Goal: Find specific page/section: Find specific page/section

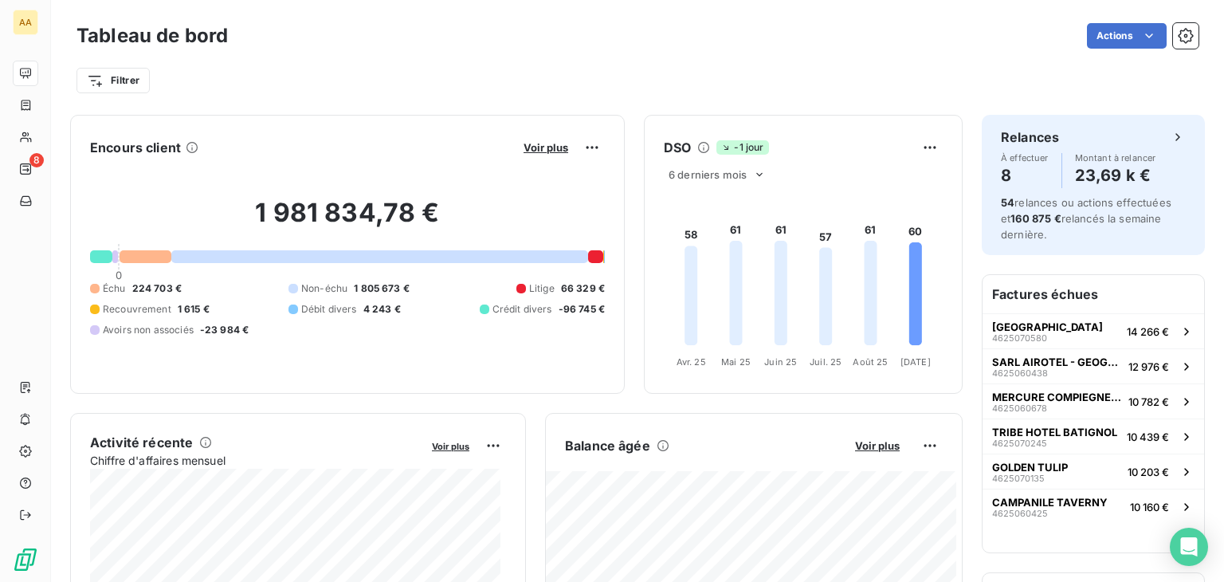
click at [336, 96] on div "Tableau de bord Actions Filtrer" at bounding box center [637, 52] width 1173 height 105
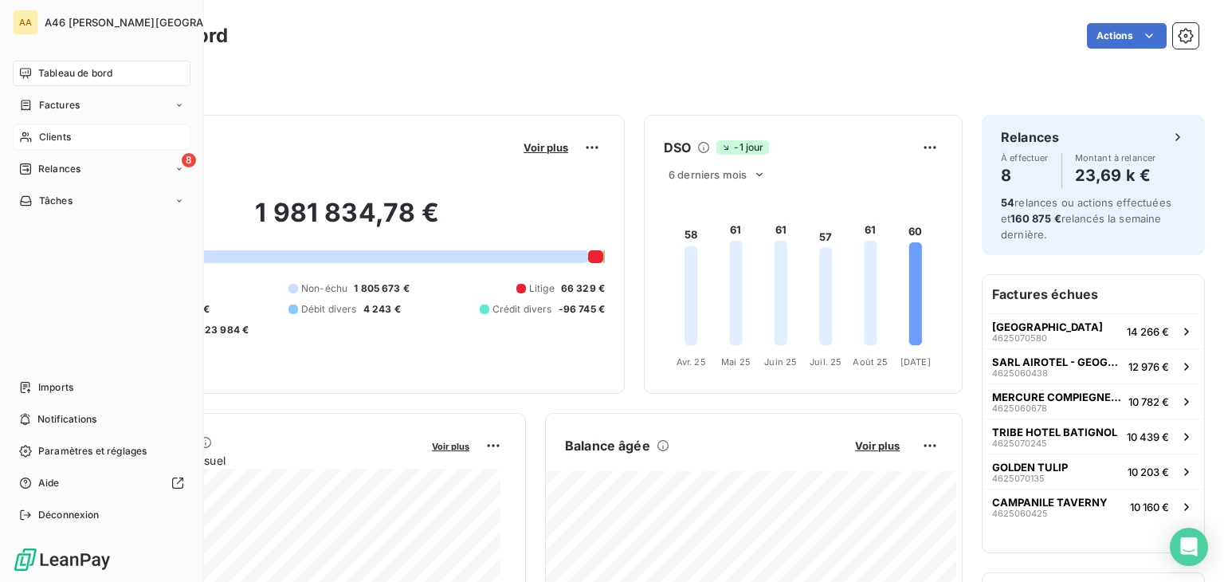
click at [53, 135] on span "Clients" at bounding box center [55, 137] width 32 height 14
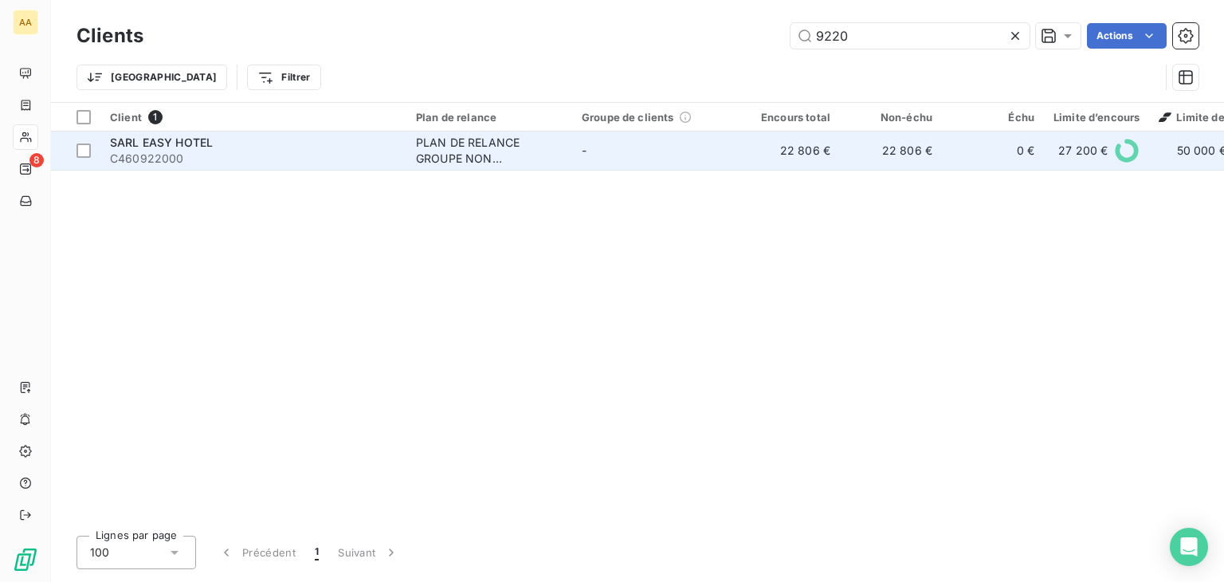
type input "9220"
click at [465, 150] on div "PLAN DE RELANCE GROUPE NON AUTOMATIQUE" at bounding box center [489, 151] width 147 height 32
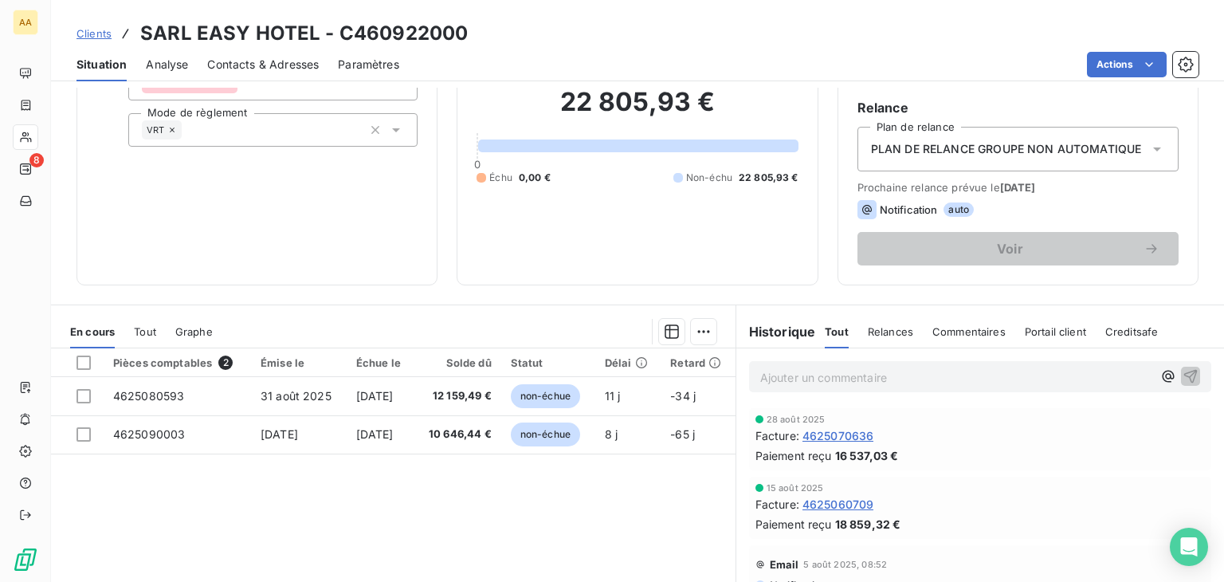
scroll to position [252, 0]
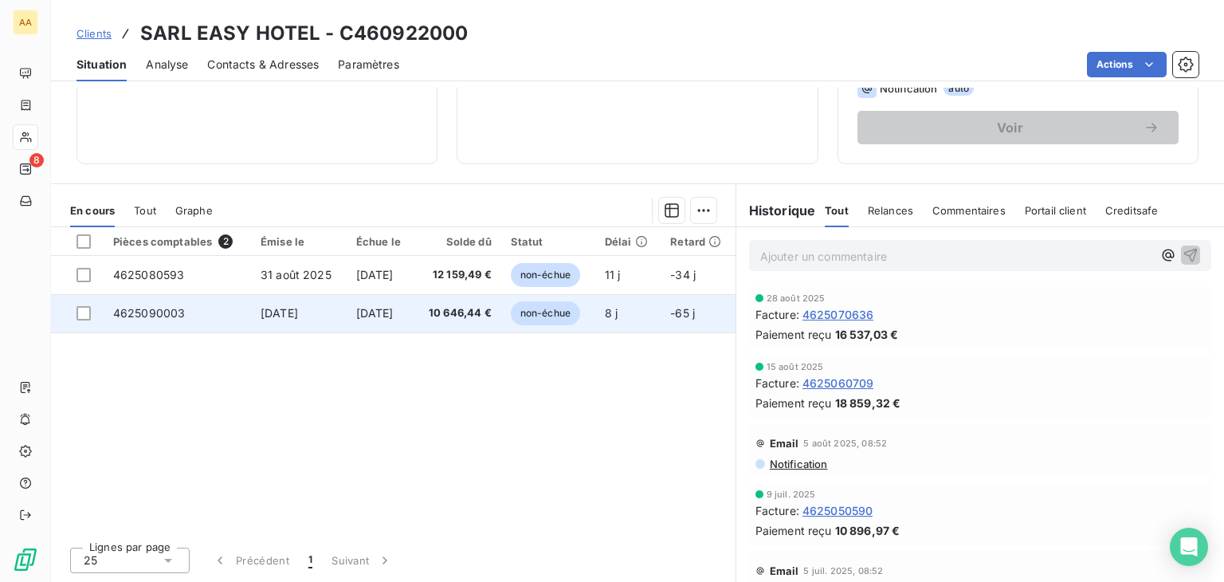
click at [561, 317] on span "non-échue" at bounding box center [545, 313] width 69 height 24
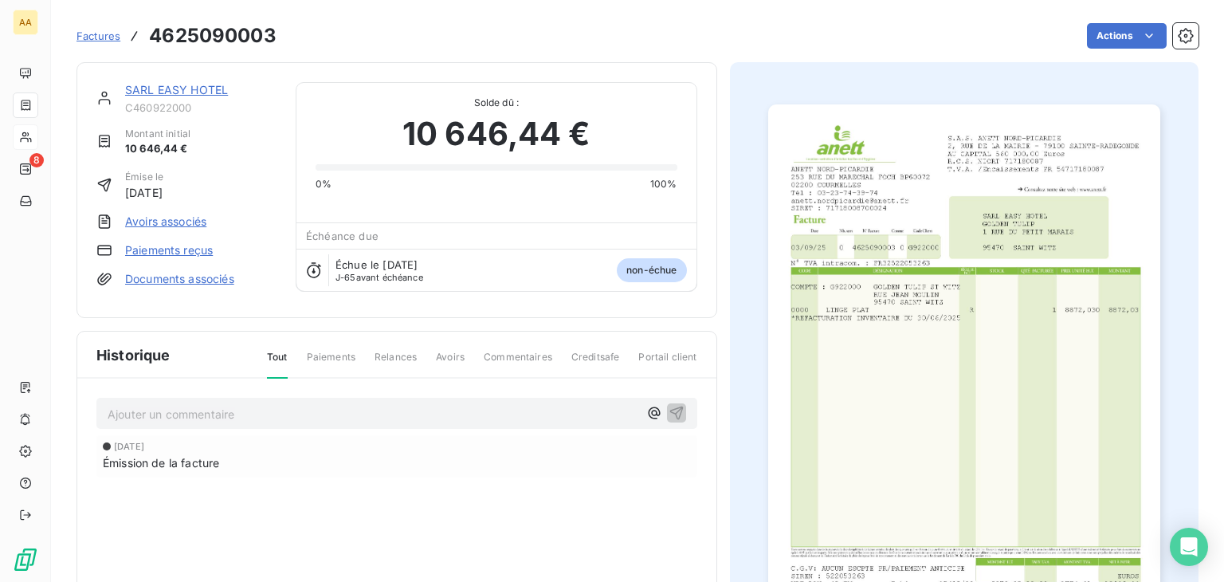
click at [1006, 337] on img "button" at bounding box center [964, 381] width 392 height 555
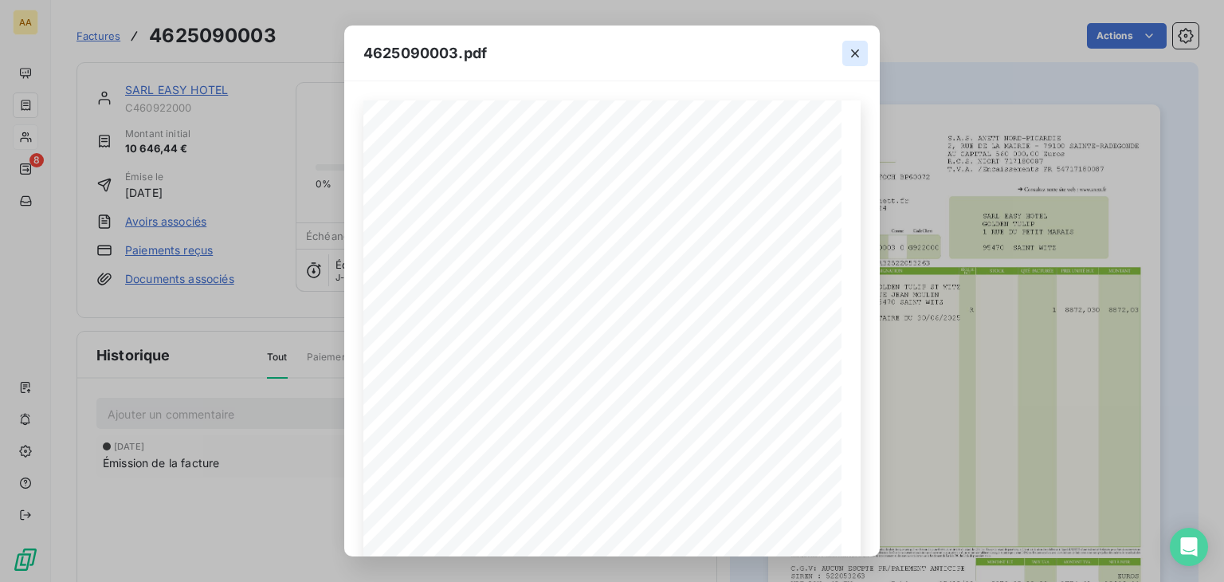
click at [858, 50] on icon "button" at bounding box center [855, 53] width 8 height 8
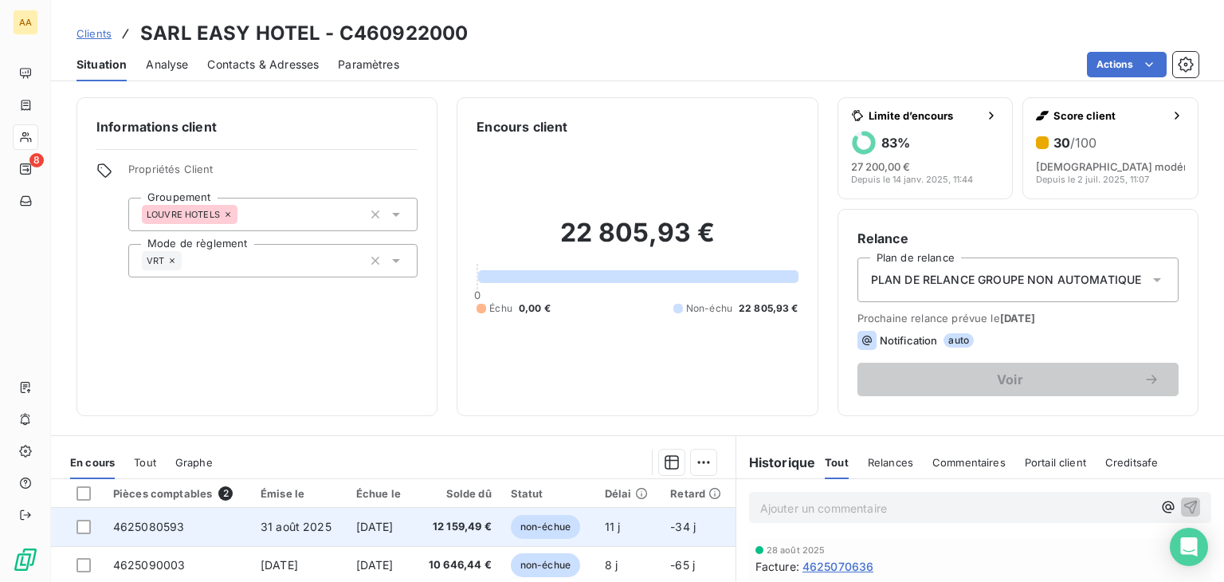
click at [530, 524] on span "non-échue" at bounding box center [545, 527] width 69 height 24
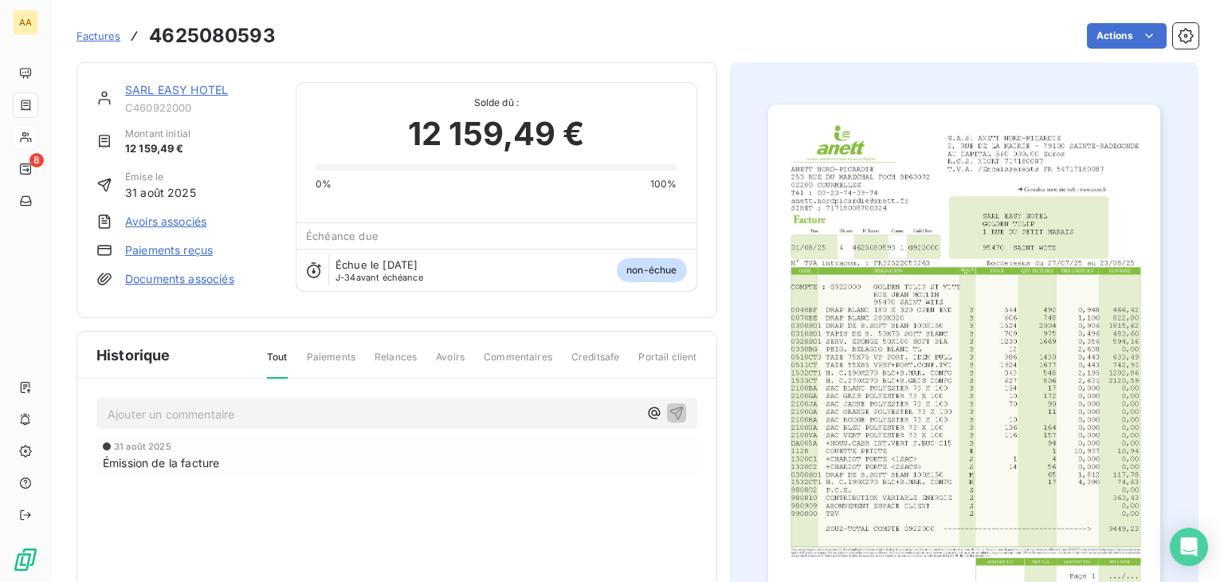
click at [806, 498] on img "button" at bounding box center [964, 381] width 392 height 555
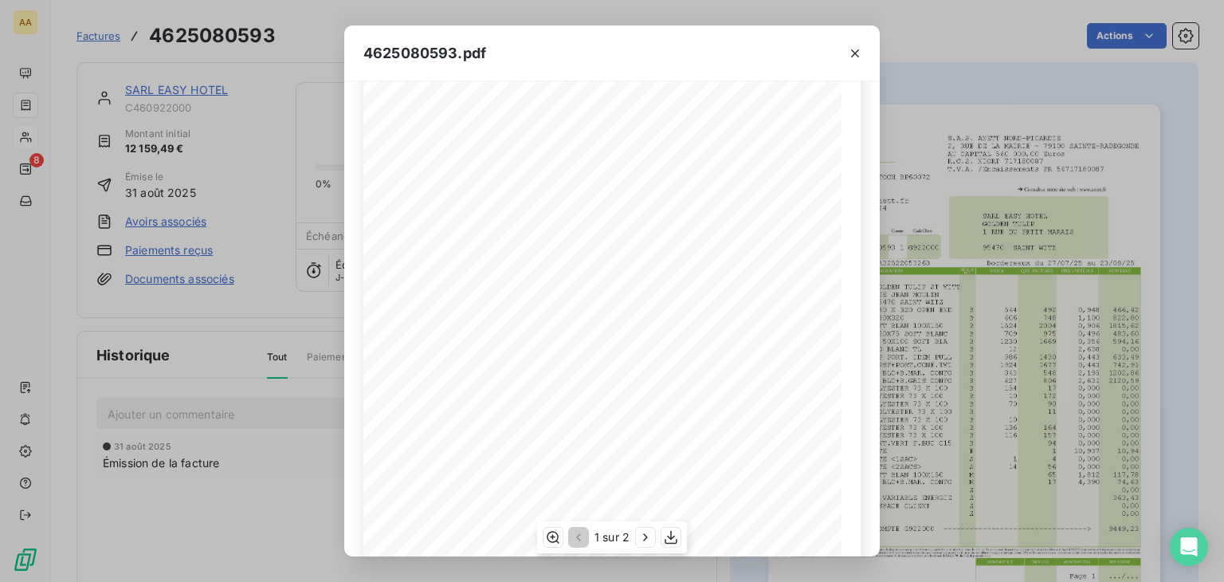
scroll to position [239, 0]
click at [642, 539] on icon "button" at bounding box center [646, 537] width 16 height 16
click at [132, 45] on div "4625080593.pdf S.A.S. [PERSON_NAME]-PICARDIE [STREET_ADDRESS] AU CAPITAL 560 00…" at bounding box center [612, 291] width 1224 height 582
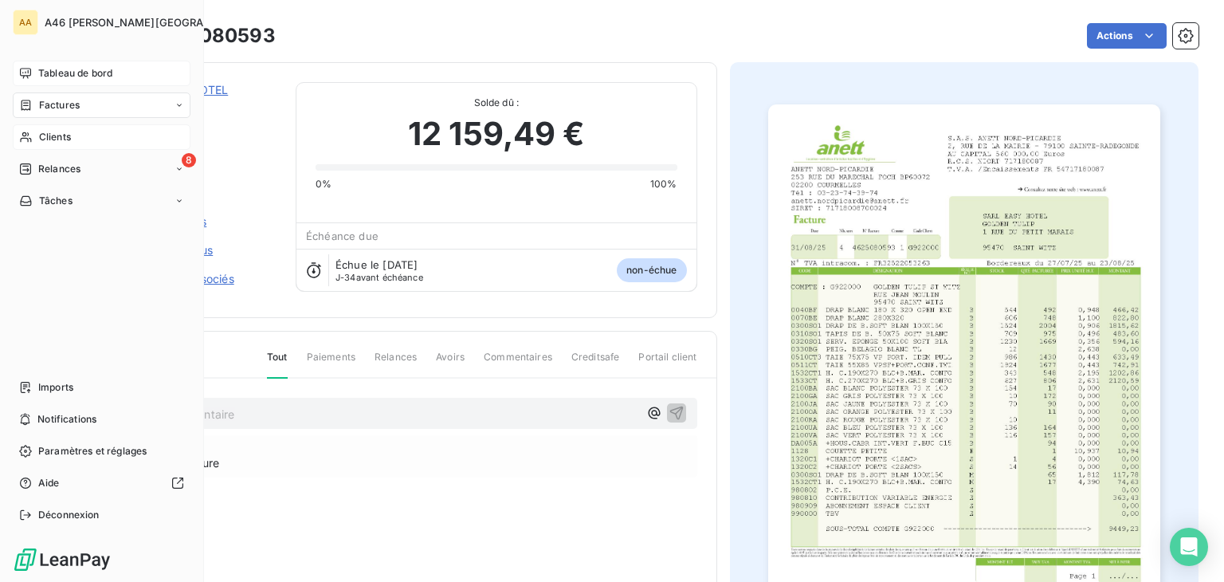
click at [45, 72] on span "Tableau de bord" at bounding box center [75, 73] width 74 height 14
